Goal: Information Seeking & Learning: Learn about a topic

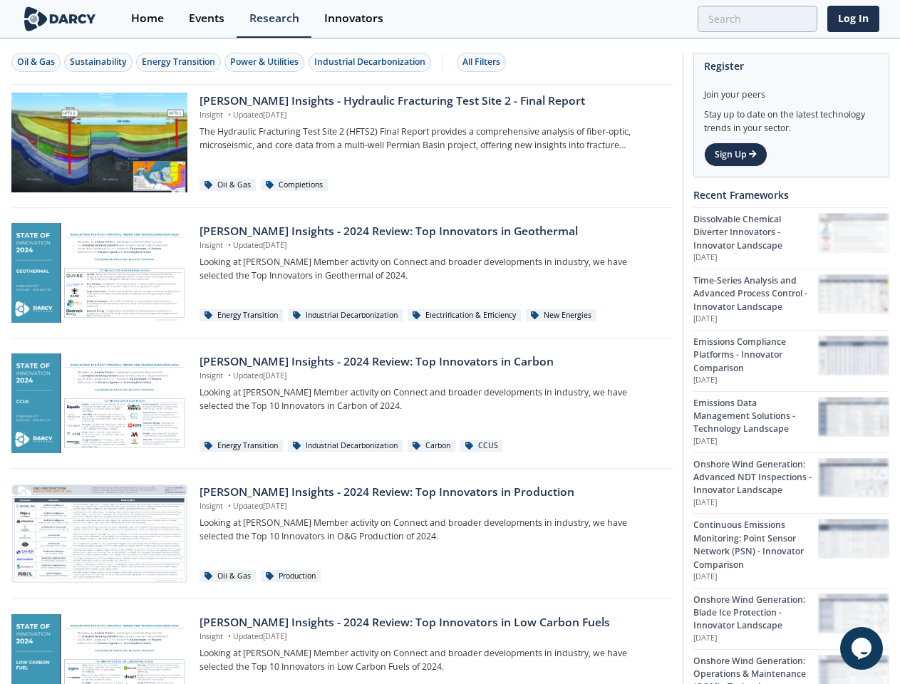
click at [36, 62] on div "Oil & Gas" at bounding box center [36, 62] width 38 height 13
click at [99, 62] on div "Sustainability" at bounding box center [98, 62] width 57 height 13
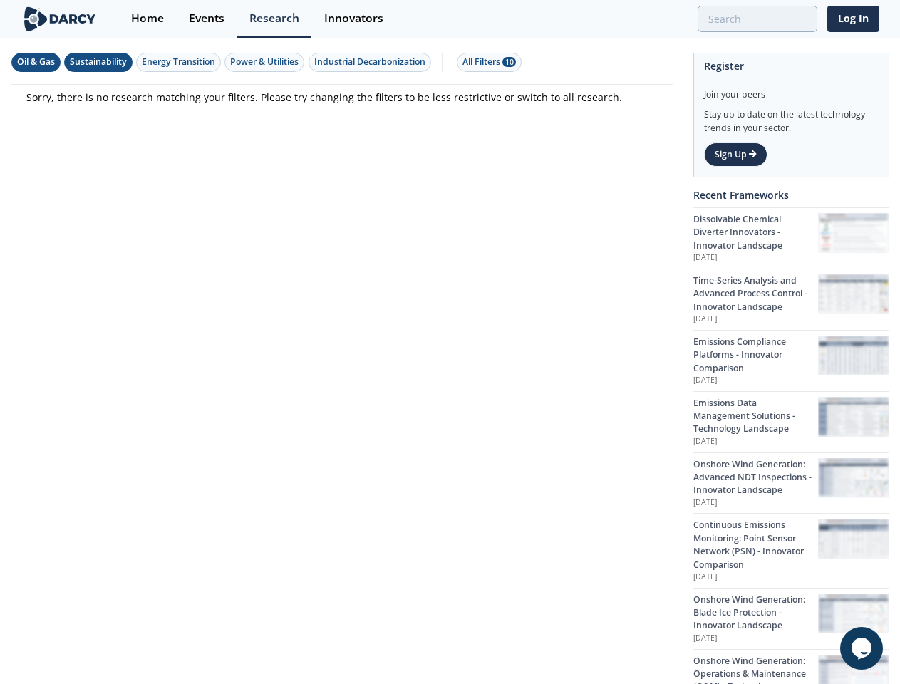
click at [180, 62] on div "Energy Transition" at bounding box center [178, 62] width 73 height 13
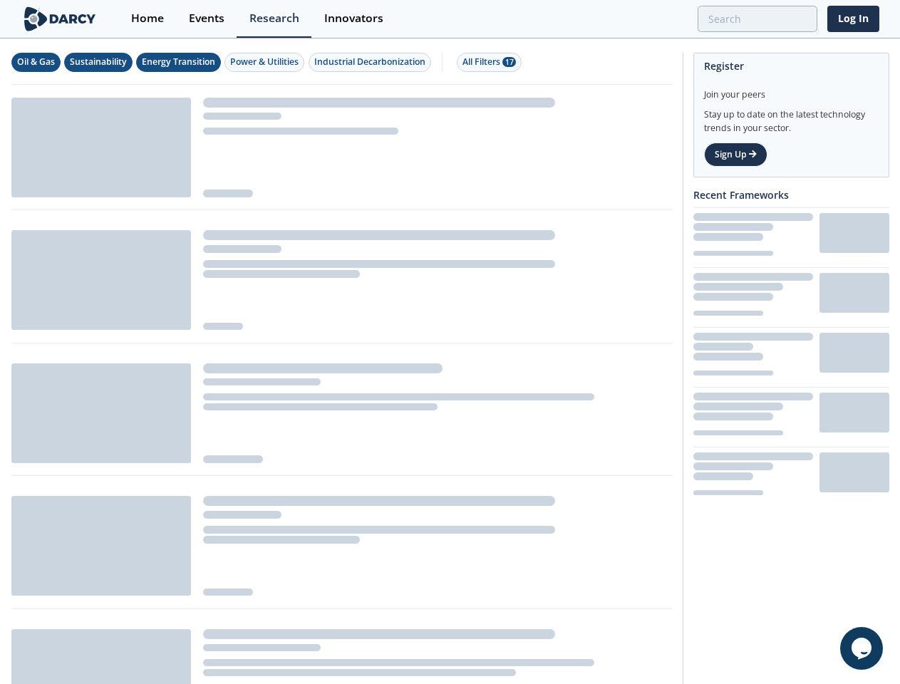
click at [266, 62] on div "Power & Utilities" at bounding box center [264, 62] width 68 height 13
click at [372, 62] on div "Industrial Decarbonization" at bounding box center [369, 62] width 111 height 13
